Goal: Task Accomplishment & Management: Use online tool/utility

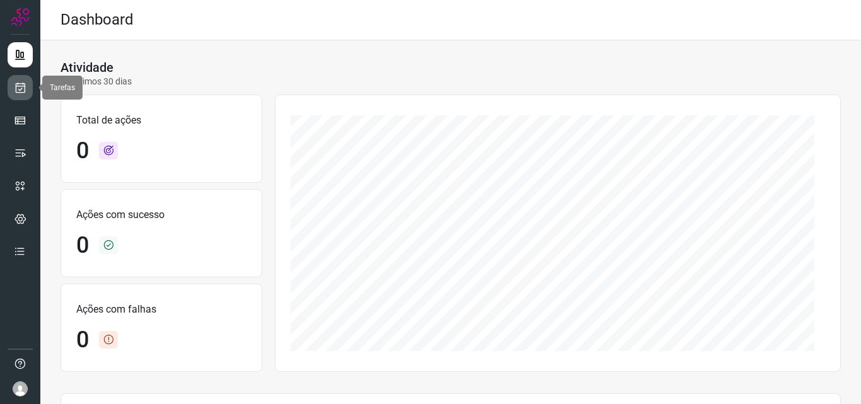
click at [20, 85] on icon at bounding box center [20, 87] width 13 height 13
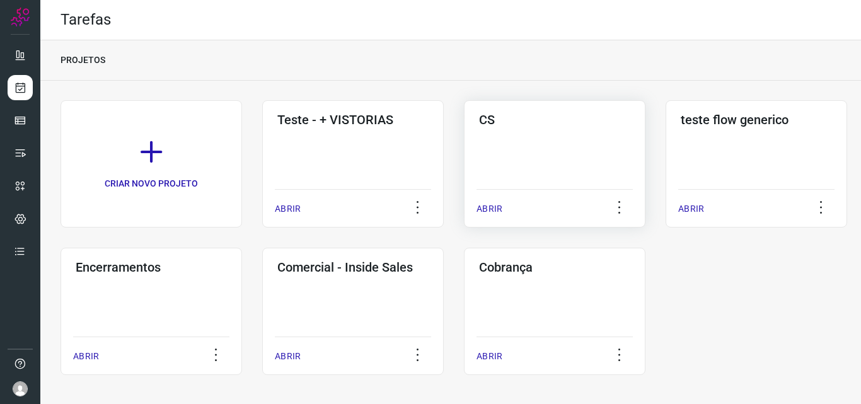
click at [665, 161] on div "CS ABRIR" at bounding box center [755, 163] width 181 height 127
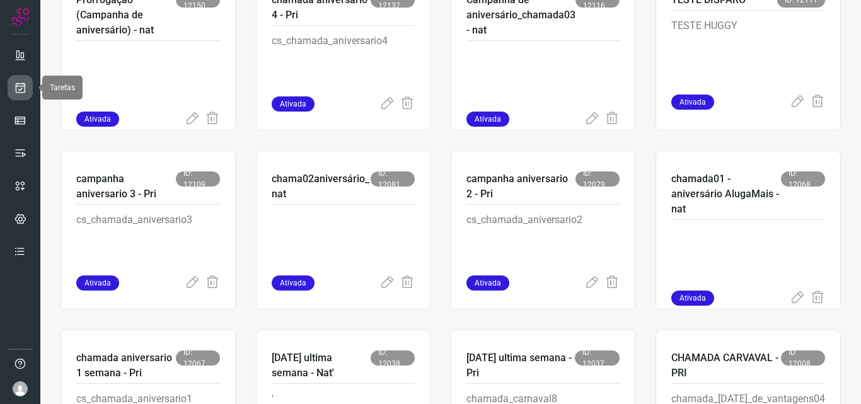
click at [25, 86] on icon at bounding box center [20, 87] width 13 height 13
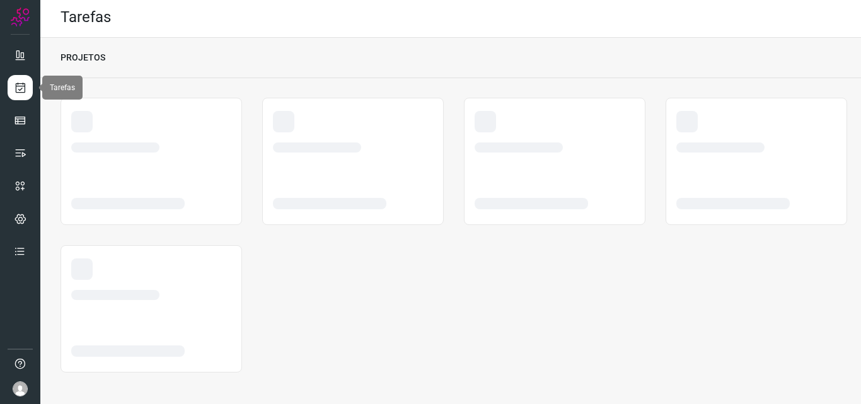
scroll to position [3, 0]
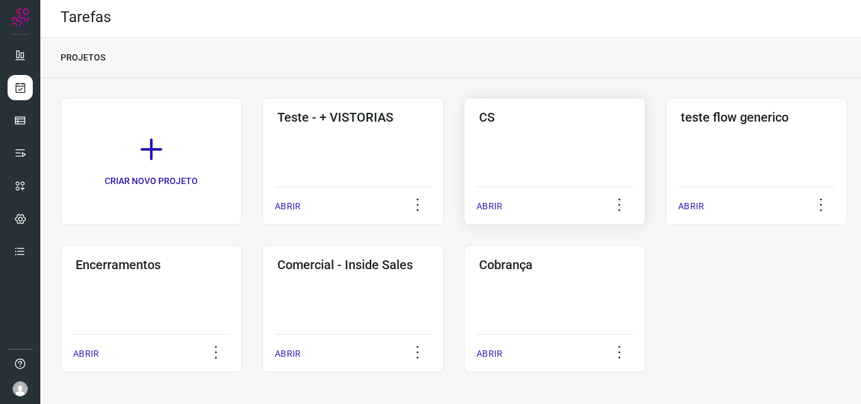
click at [502, 210] on p "ABRIR" at bounding box center [489, 206] width 26 height 13
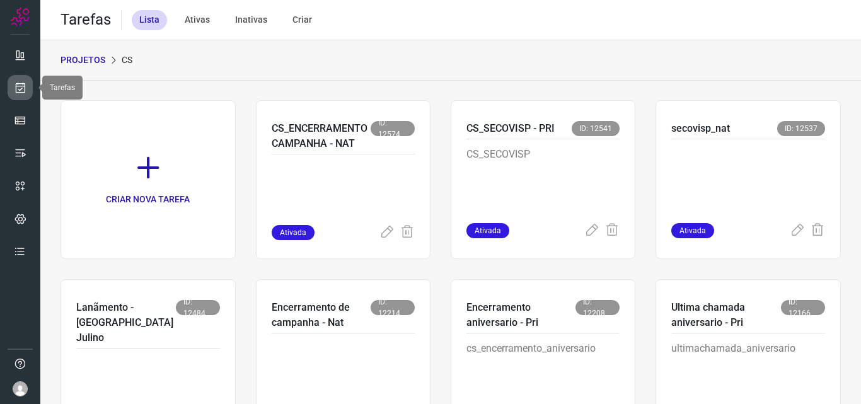
click at [20, 88] on icon at bounding box center [20, 87] width 13 height 13
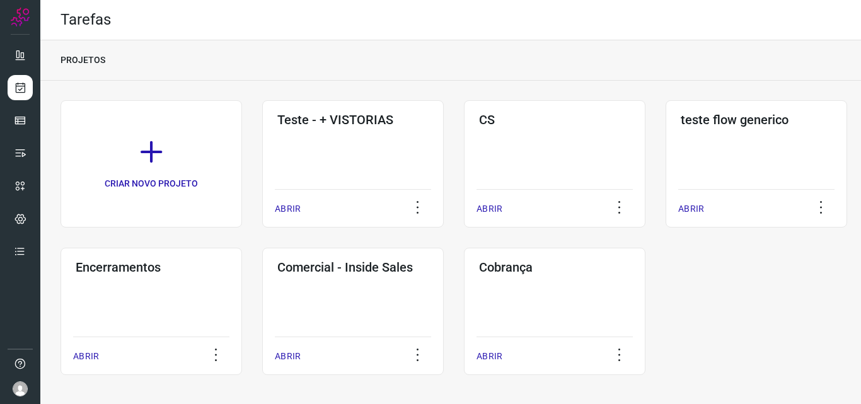
scroll to position [3, 0]
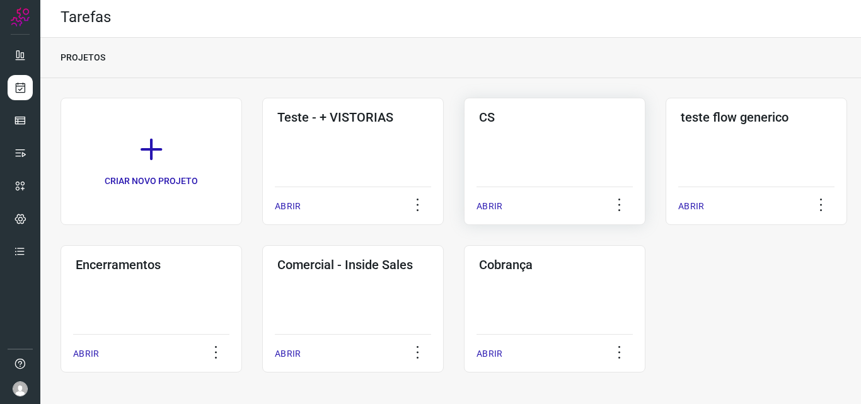
click at [665, 148] on div "CS ABRIR" at bounding box center [755, 161] width 181 height 127
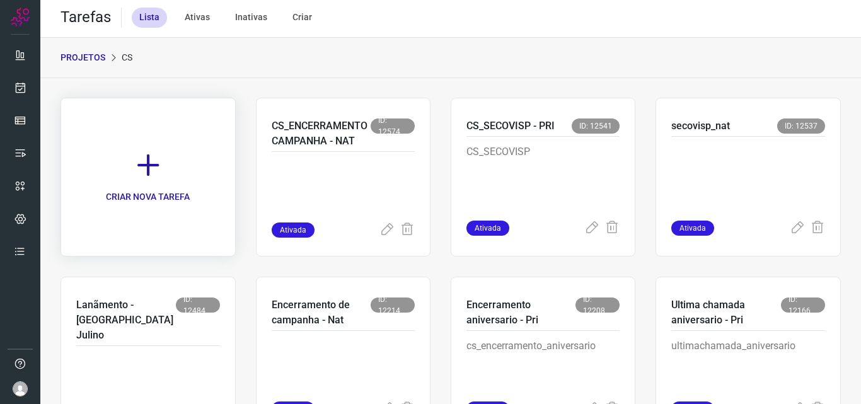
click at [168, 188] on link "CRIAR NOVA TAREFA" at bounding box center [147, 177] width 175 height 159
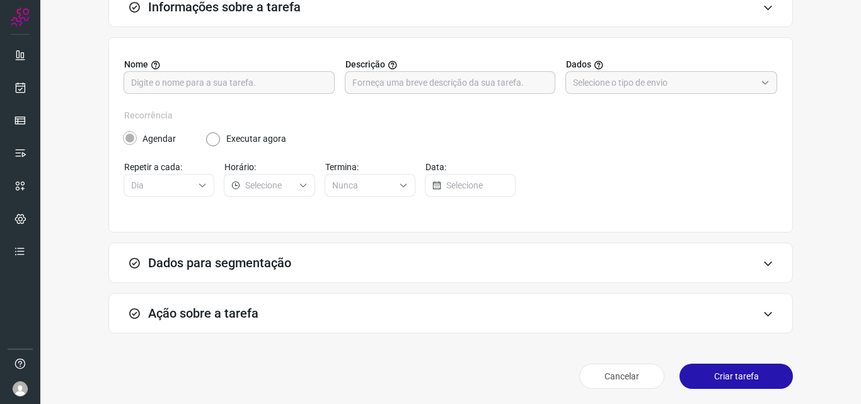
scroll to position [97, 0]
